Goal: Task Accomplishment & Management: Manage account settings

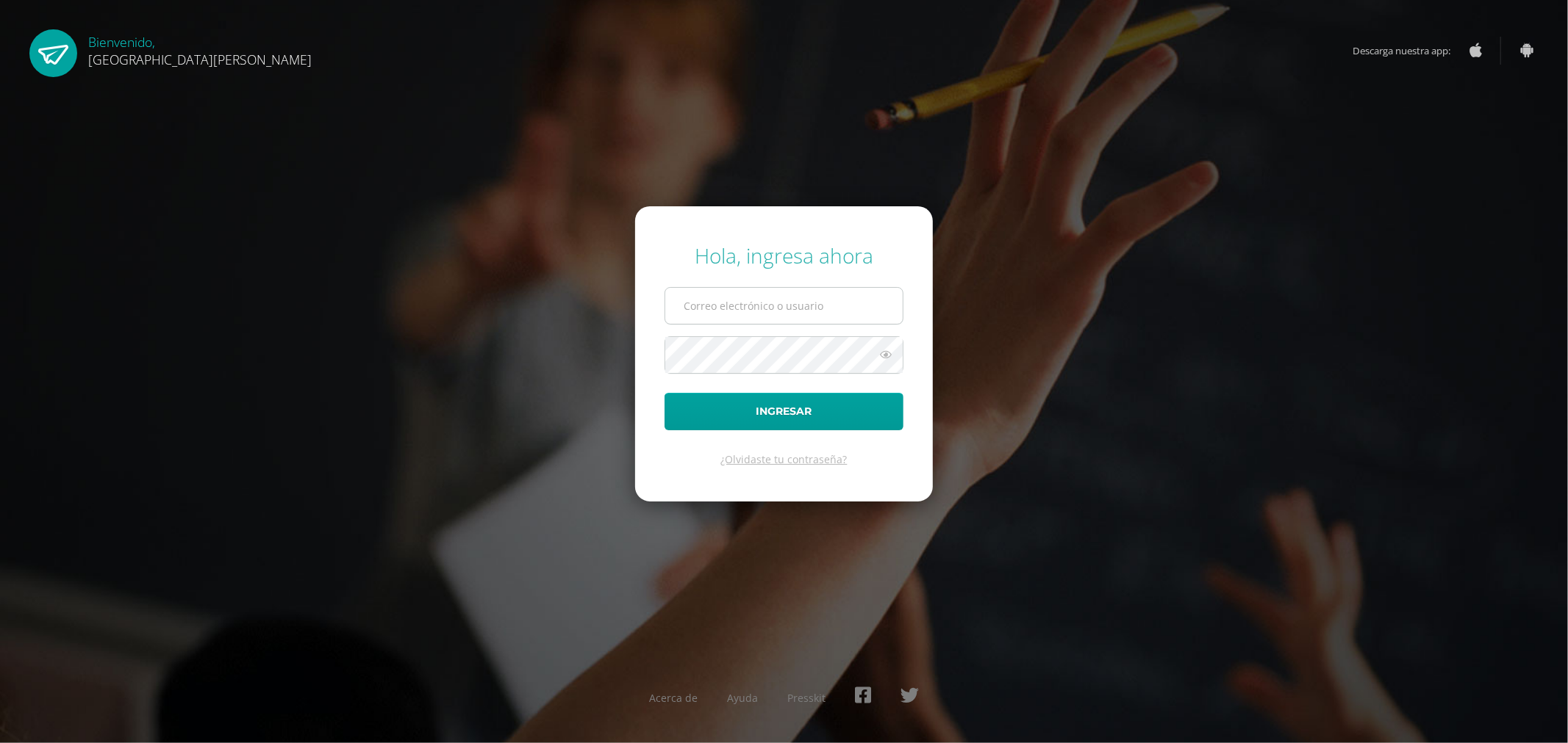
click at [731, 305] on input "text" at bounding box center [784, 305] width 238 height 36
click at [709, 305] on input "c3501@bilinguesanjuan.edu.gt" at bounding box center [784, 305] width 238 height 36
type input "c350@bilinguesanjuan.edu.gt"
click at [885, 353] on icon at bounding box center [885, 355] width 20 height 18
click at [811, 415] on button "Ingresar" at bounding box center [784, 412] width 239 height 37
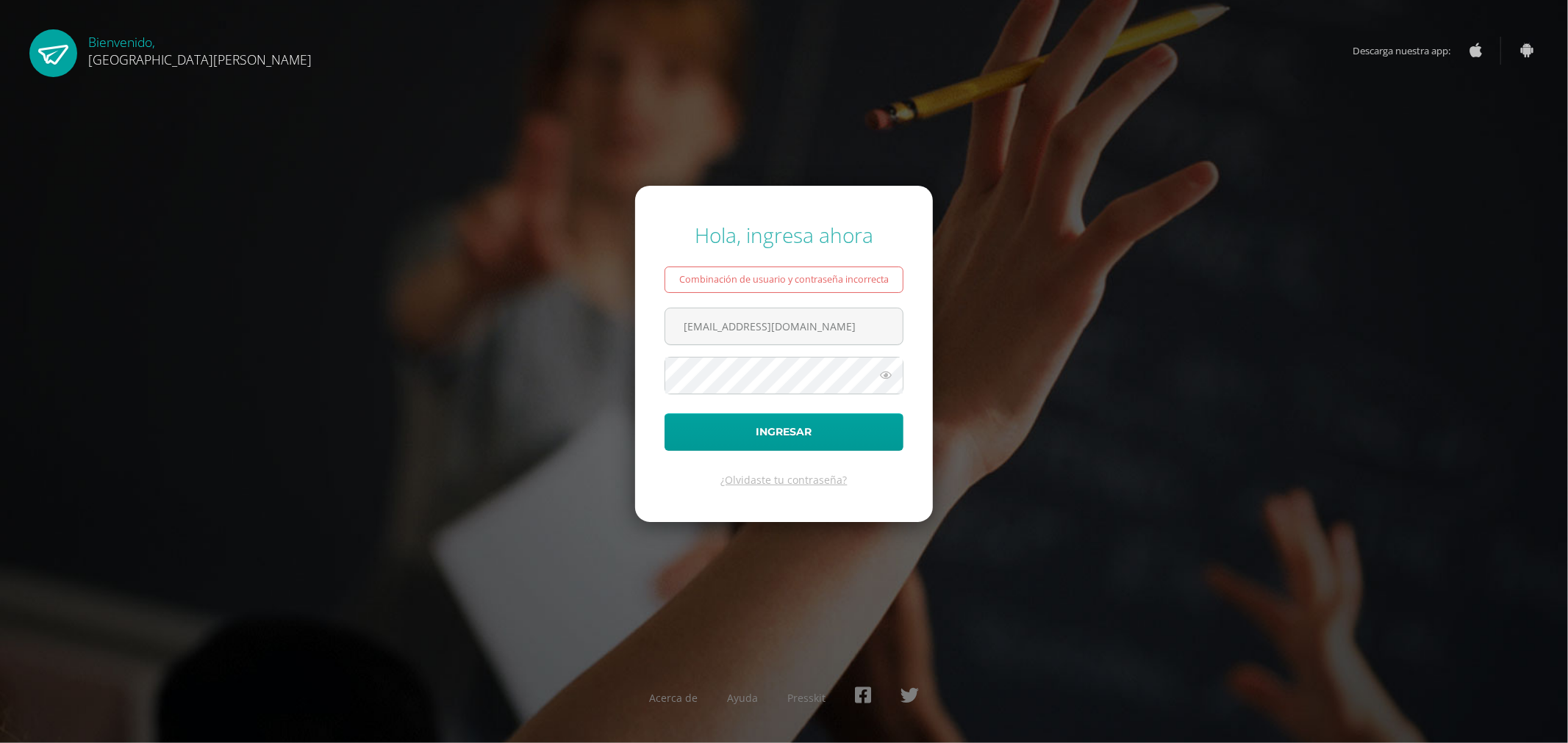
click at [885, 368] on icon at bounding box center [885, 375] width 20 height 18
click at [834, 434] on button "Ingresar" at bounding box center [784, 432] width 239 height 37
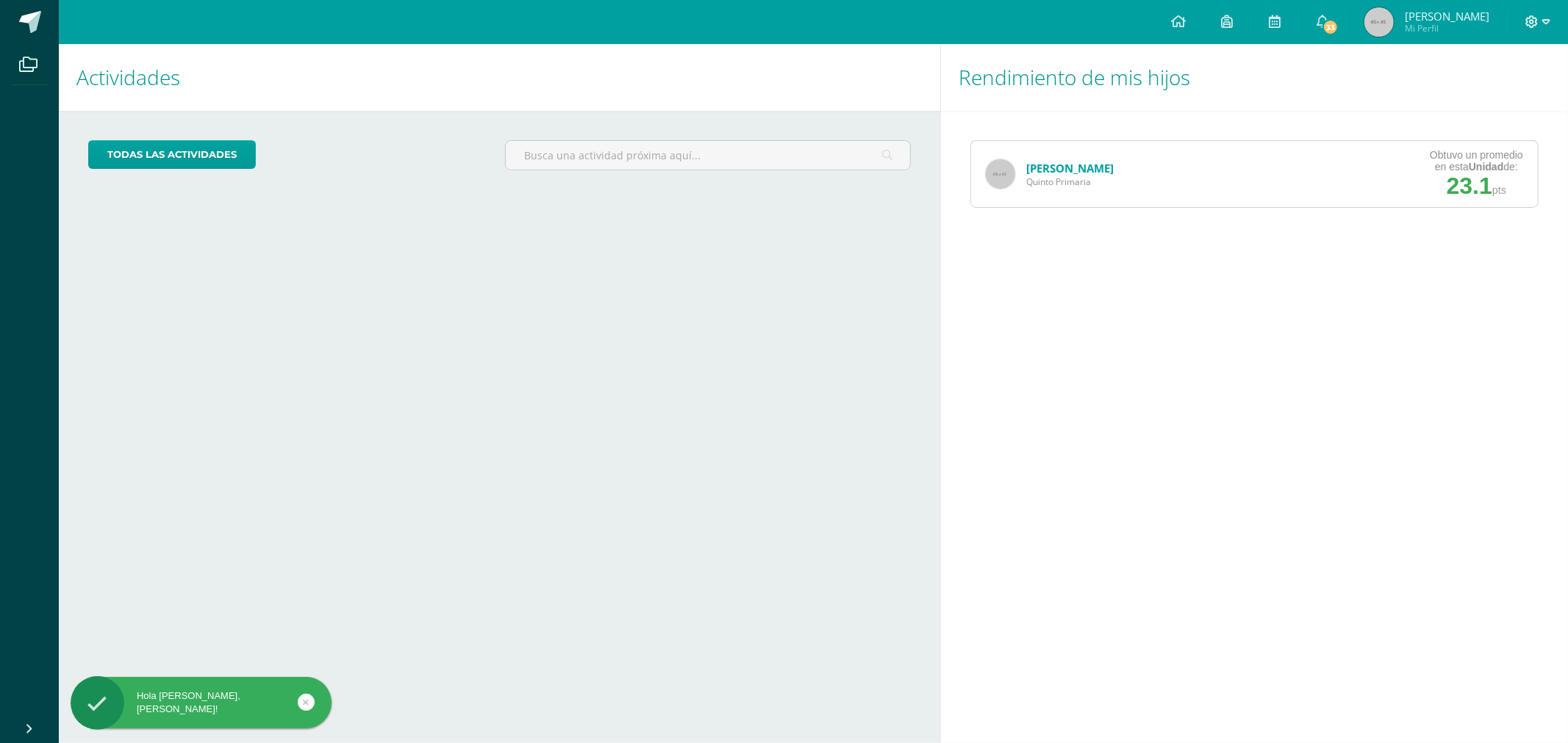
click at [1530, 30] on span at bounding box center [1537, 21] width 25 height 16
click at [1507, 103] on span "Cerrar sesión" at bounding box center [1500, 99] width 66 height 14
